Goal: Information Seeking & Learning: Learn about a topic

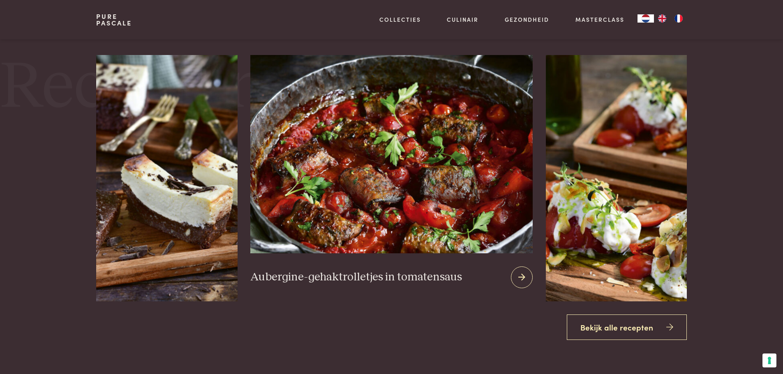
scroll to position [1027, 0]
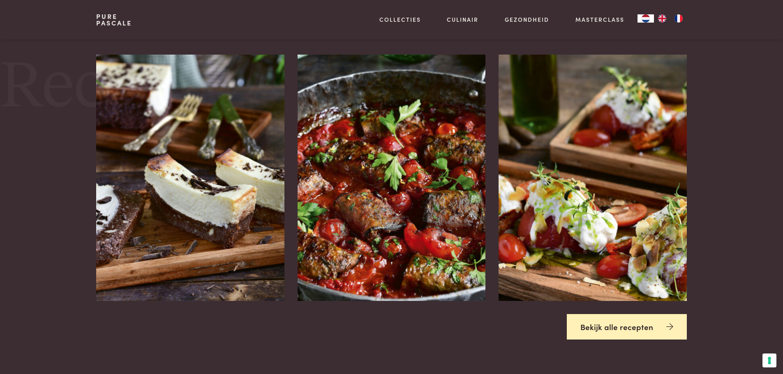
click at [643, 329] on link "Bekijk alle recepten" at bounding box center [626, 327] width 120 height 26
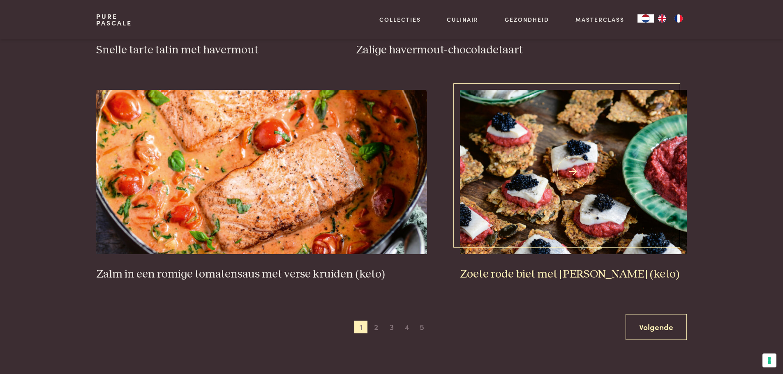
scroll to position [1438, 0]
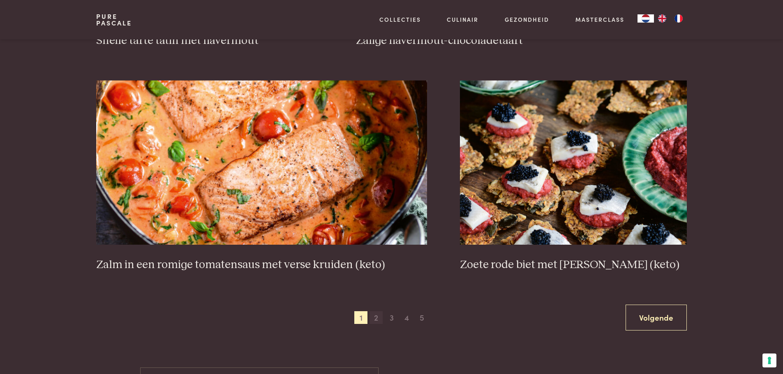
click at [376, 318] on span "2" at bounding box center [375, 317] width 13 height 13
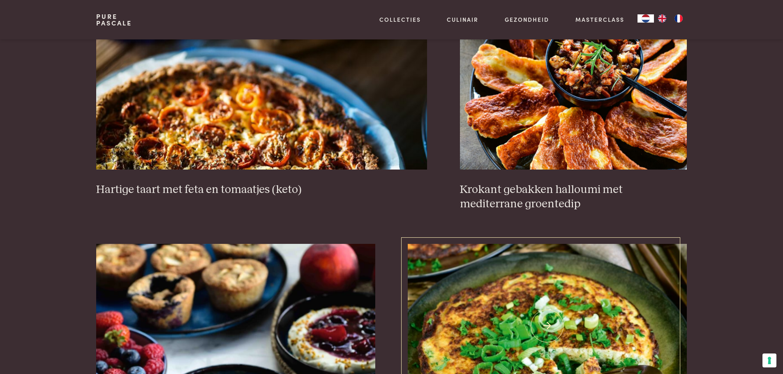
scroll to position [805, 0]
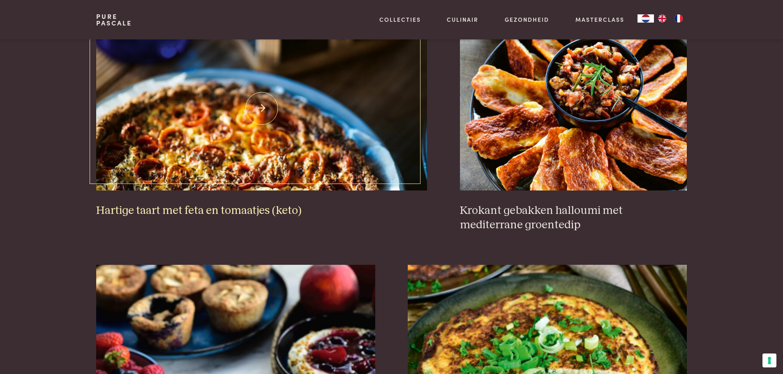
click at [210, 135] on img at bounding box center [261, 108] width 331 height 164
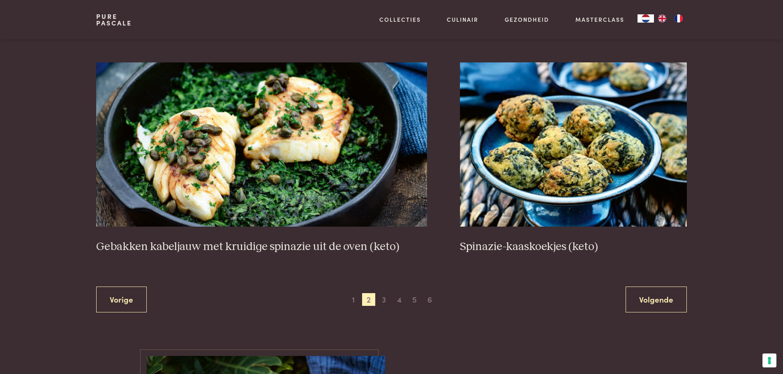
scroll to position [1544, 0]
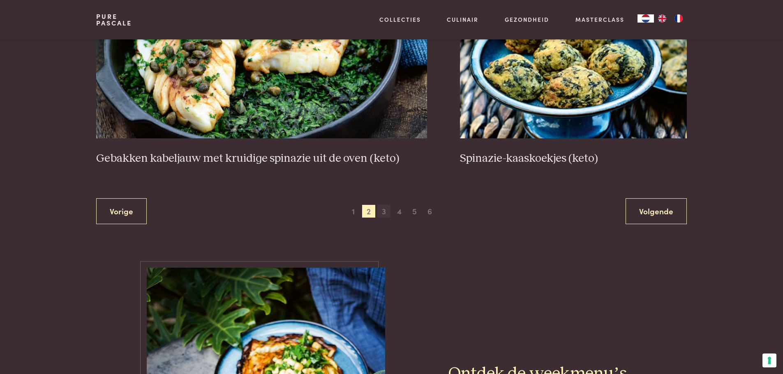
click at [384, 214] on span "3" at bounding box center [383, 211] width 13 height 13
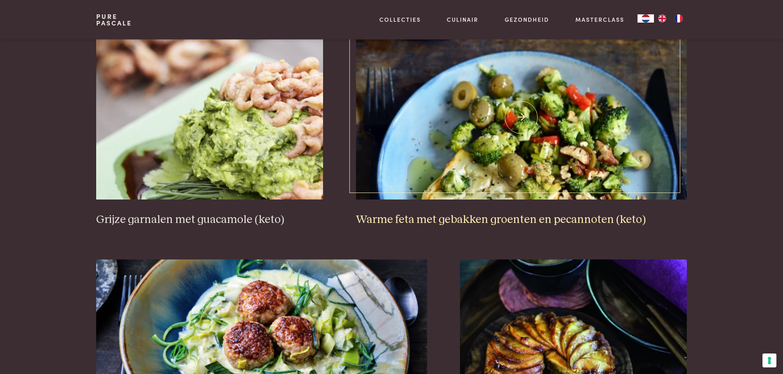
scroll to position [1298, 0]
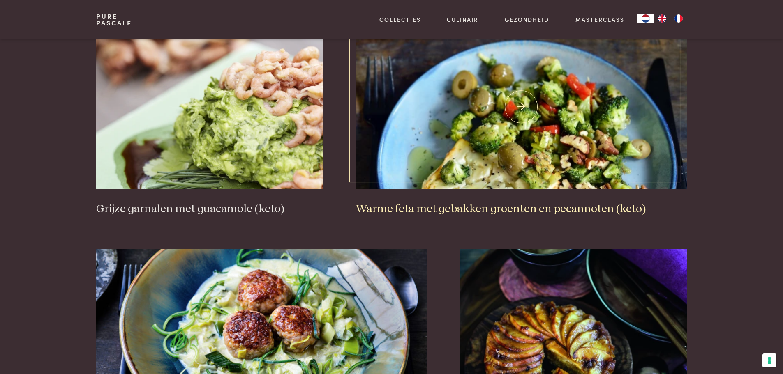
click at [514, 111] on img at bounding box center [521, 107] width 331 height 164
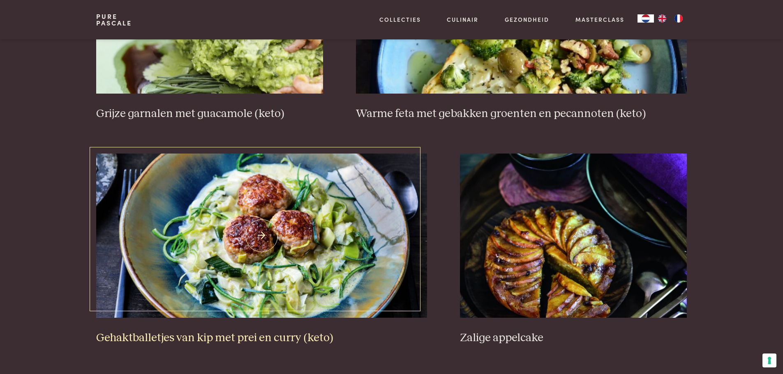
scroll to position [1421, 0]
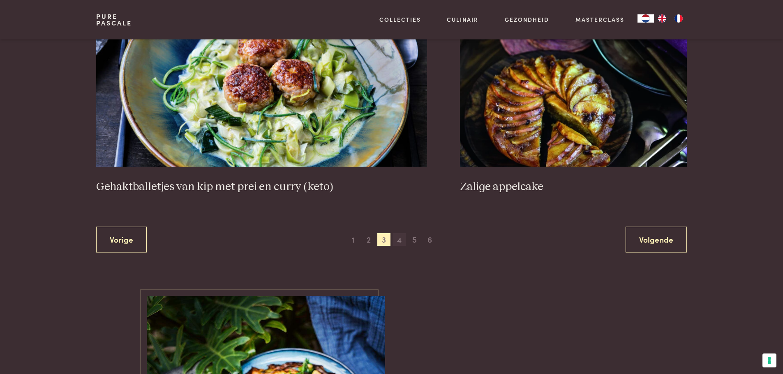
click at [397, 241] on span "4" at bounding box center [398, 239] width 13 height 13
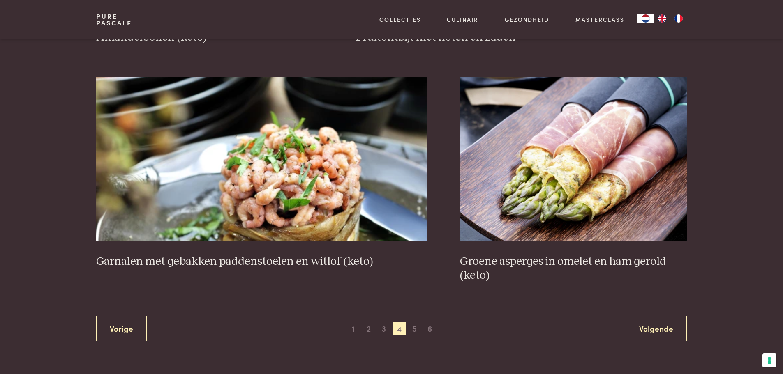
scroll to position [1462, 0]
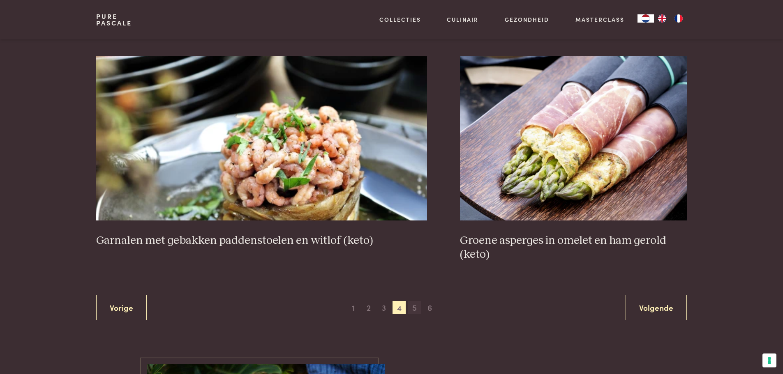
click at [414, 307] on span "5" at bounding box center [413, 307] width 13 height 13
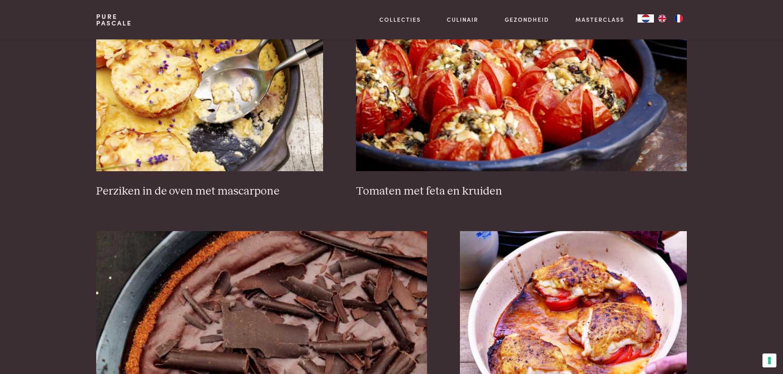
scroll to position [1298, 0]
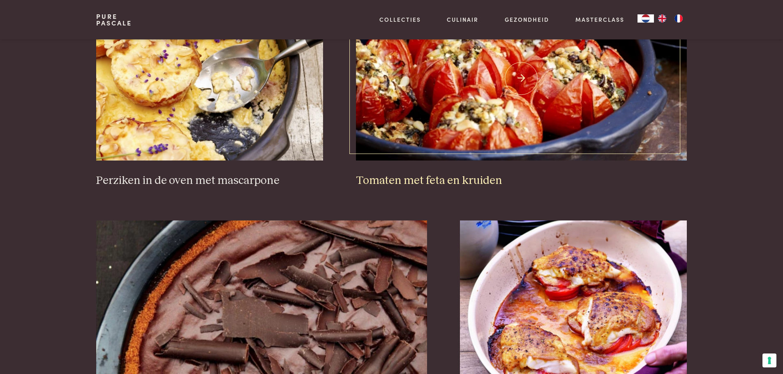
click at [444, 180] on h3 "Tomaten met feta en kruiden" at bounding box center [521, 181] width 331 height 14
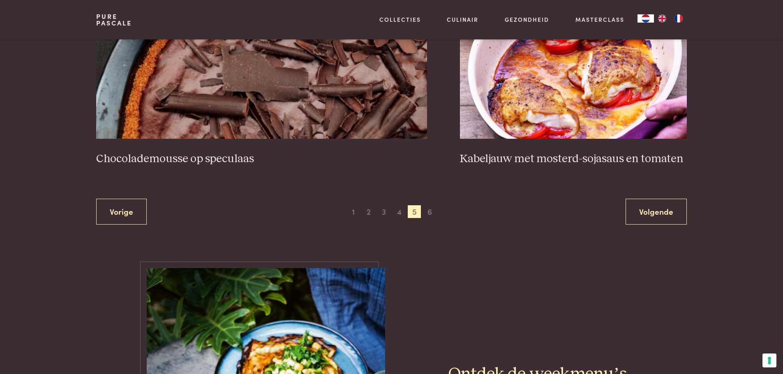
scroll to position [1544, 0]
click at [430, 212] on span "6" at bounding box center [429, 211] width 13 height 13
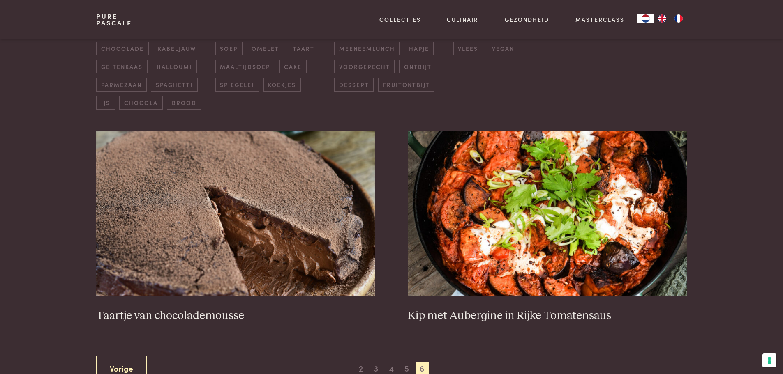
scroll to position [271, 0]
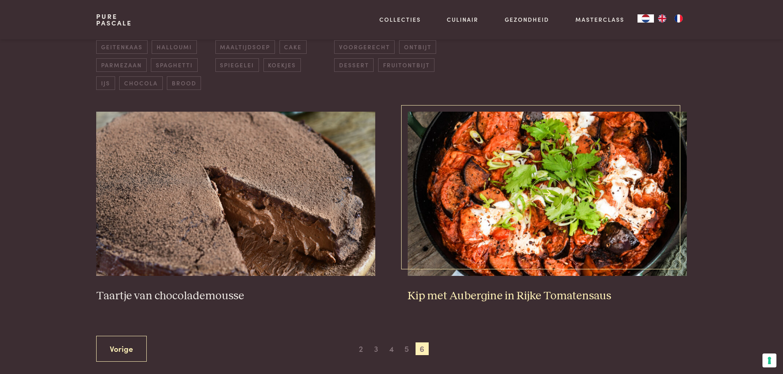
click at [532, 170] on img at bounding box center [546, 194] width 278 height 164
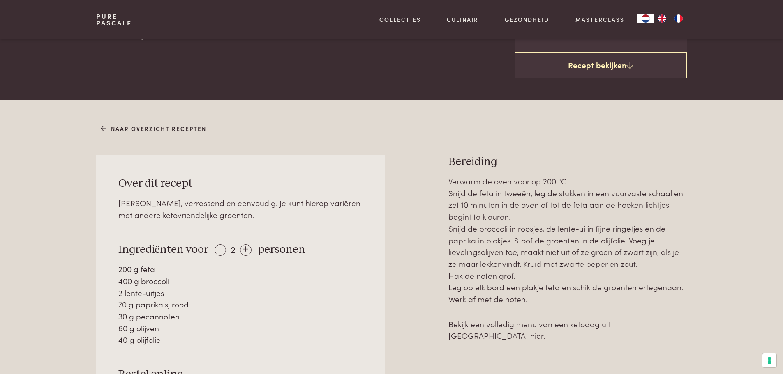
scroll to position [288, 0]
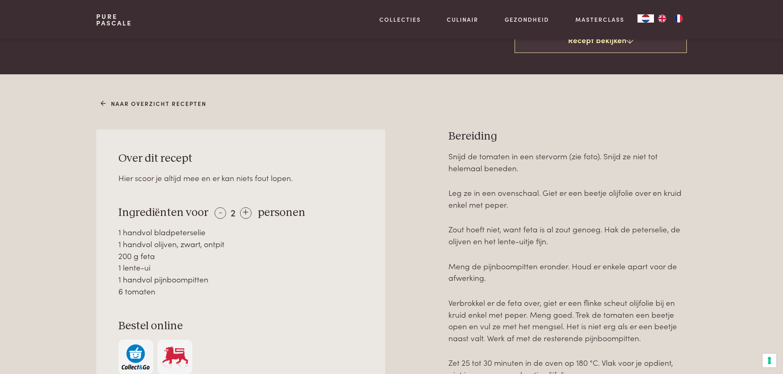
scroll to position [329, 0]
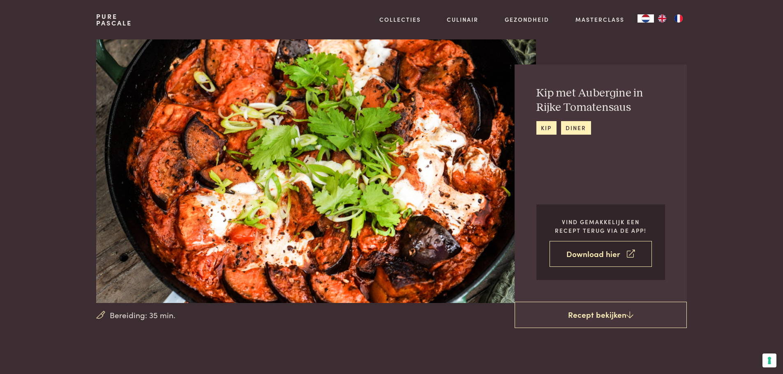
click at [601, 256] on link "Download hier" at bounding box center [600, 254] width 102 height 26
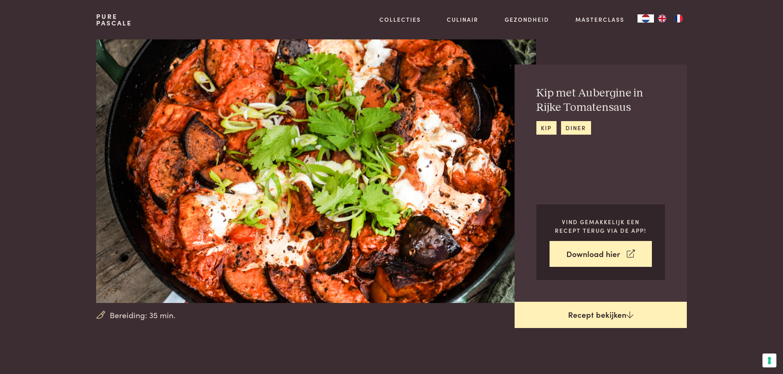
click at [605, 315] on link "Recept bekijken" at bounding box center [600, 315] width 172 height 26
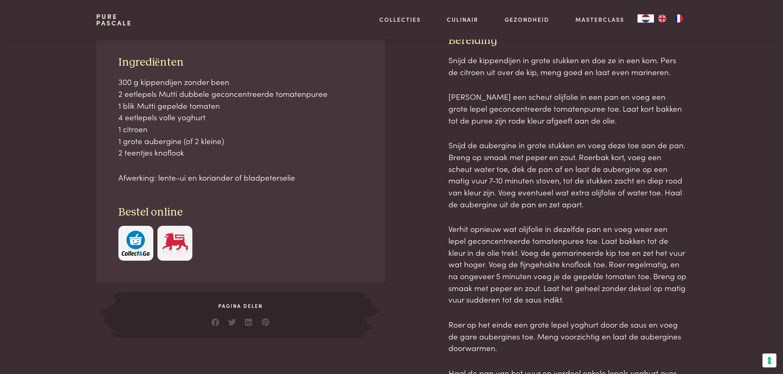
scroll to position [371, 0]
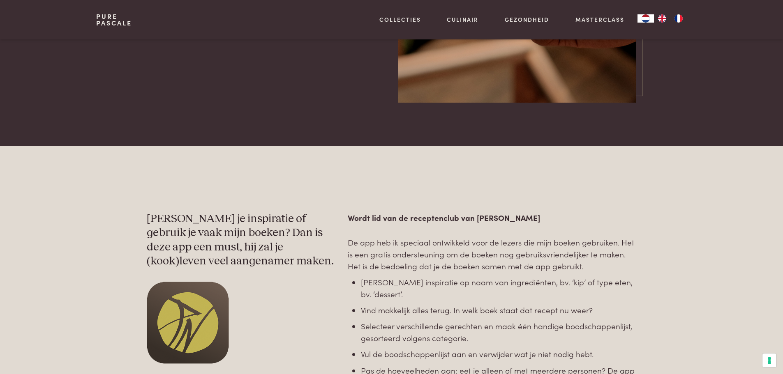
scroll to position [41, 0]
